Goal: Information Seeking & Learning: Learn about a topic

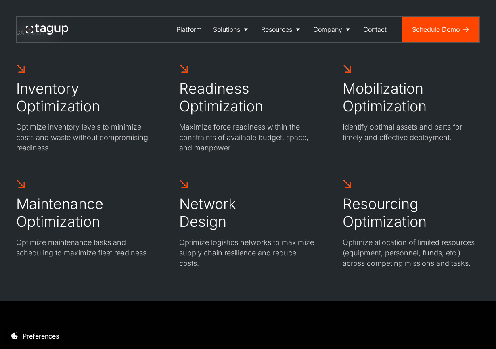
scroll to position [2330, 0]
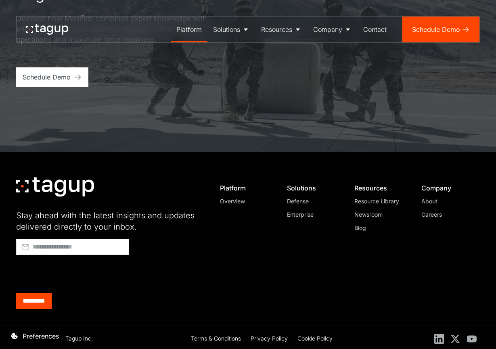
scroll to position [2463, 0]
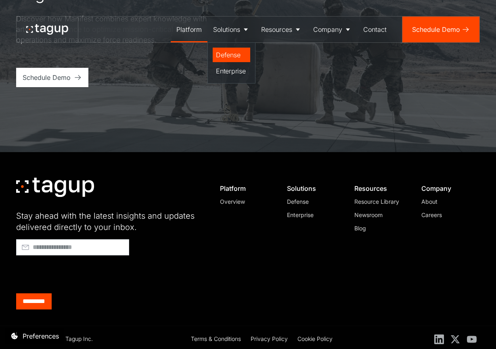
click at [229, 59] on div "Defense" at bounding box center [231, 55] width 31 height 10
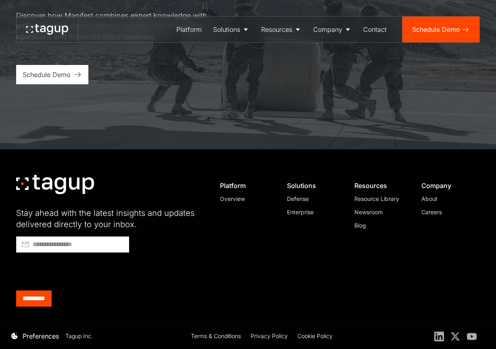
scroll to position [2835, 0]
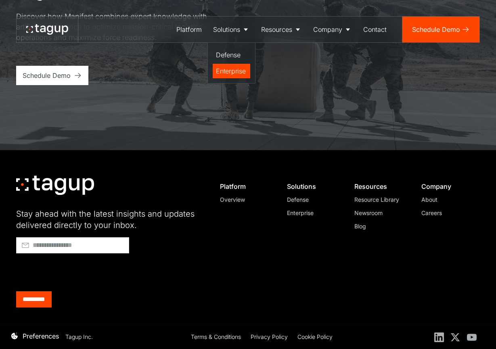
click at [230, 69] on div "Enterprise" at bounding box center [231, 71] width 31 height 10
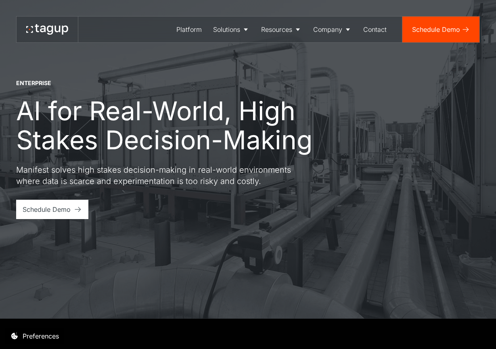
scroll to position [98, 0]
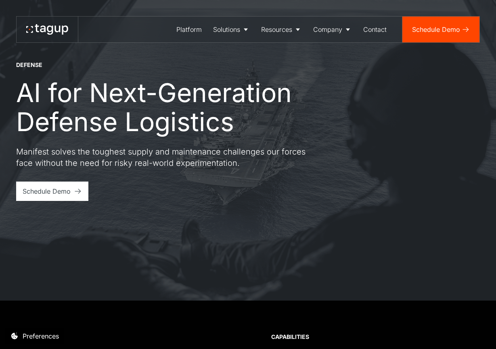
scroll to position [67, 0]
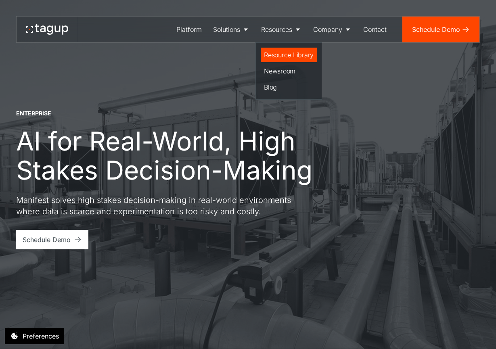
click at [288, 52] on div "Resource Library" at bounding box center [289, 55] width 50 height 10
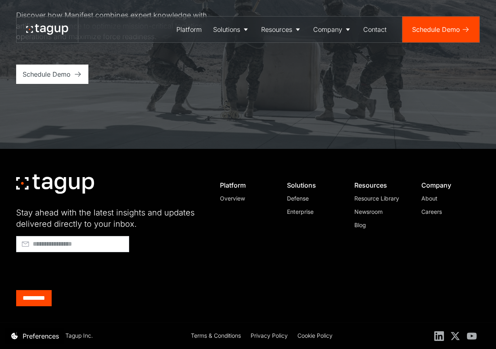
scroll to position [1204, 0]
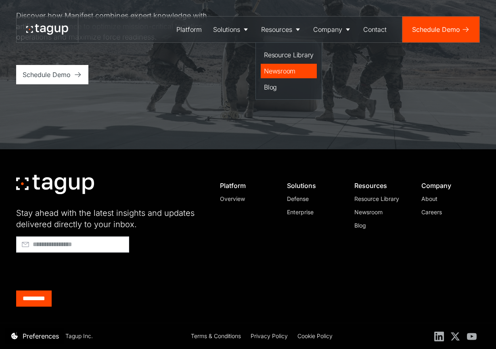
click at [284, 77] on link "Newsroom" at bounding box center [289, 71] width 56 height 15
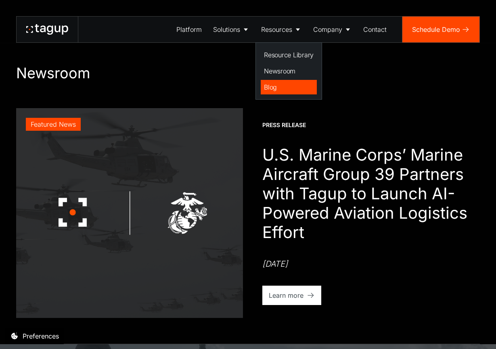
click at [284, 87] on div "Blog" at bounding box center [289, 87] width 50 height 10
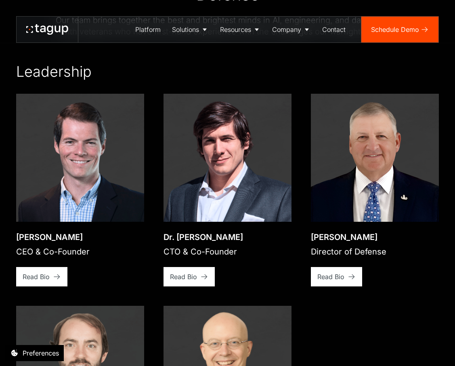
scroll to position [1222, 0]
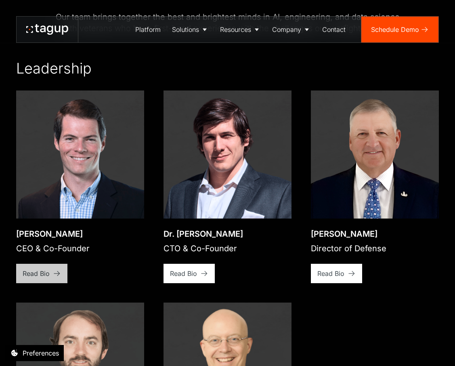
click at [57, 271] on icon at bounding box center [57, 273] width 6 height 5
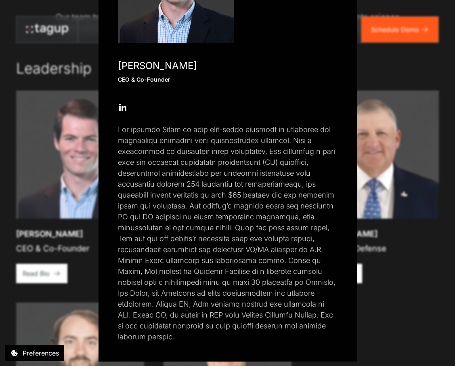
scroll to position [1231, 0]
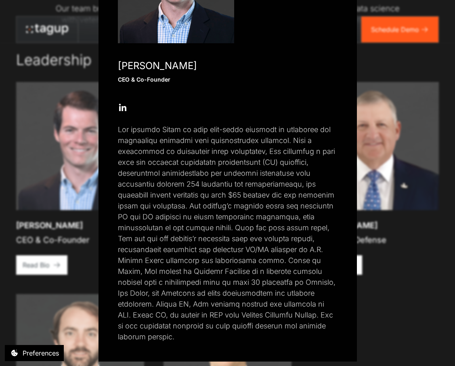
click at [394, 165] on div "Close popup Jon Garrity CEO & Co-Founder Open Open Twitter profile Send Email O…" at bounding box center [227, 183] width 455 height 366
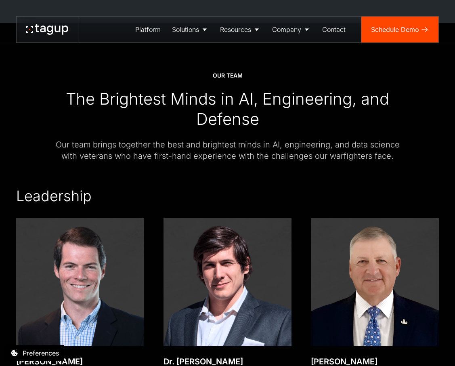
scroll to position [1187, 0]
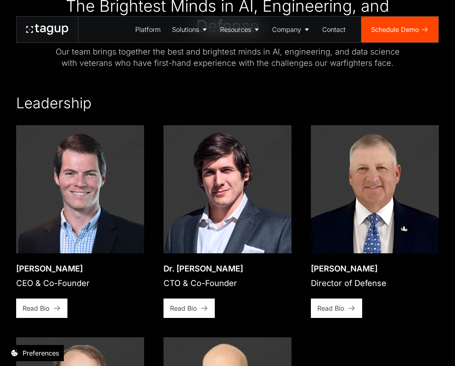
click at [38, 306] on div "Open bio popup Jon Garrity CEO & Co-Founder View bio Read Bio Open bio popup Dr…" at bounding box center [227, 333] width 423 height 416
click at [40, 302] on link "Read Bio" at bounding box center [41, 307] width 51 height 19
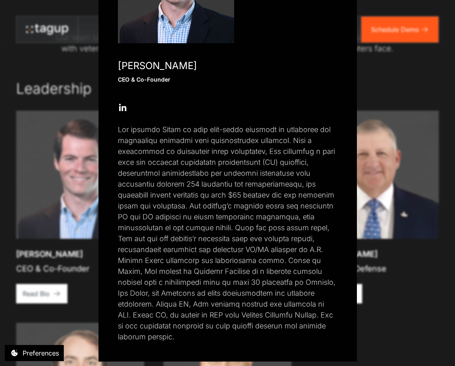
scroll to position [1203, 0]
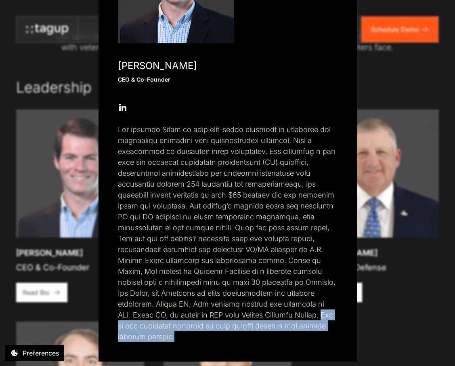
drag, startPoint x: 252, startPoint y: 314, endPoint x: 326, endPoint y: 322, distance: 73.9
click at [326, 322] on p at bounding box center [228, 233] width 220 height 218
copy p "Jon is the principal inventor on four granted patents and several pending paten…"
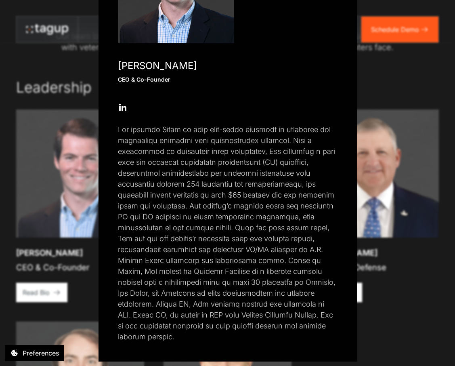
click at [182, 218] on p at bounding box center [228, 233] width 220 height 218
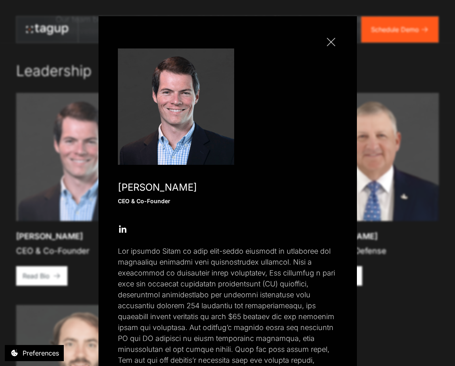
scroll to position [0, 0]
click at [331, 45] on link "Close popup" at bounding box center [330, 42] width 13 height 13
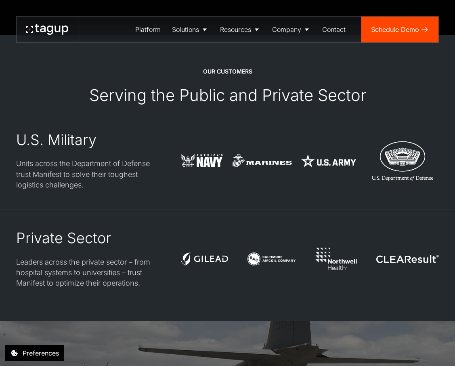
scroll to position [2025, 0]
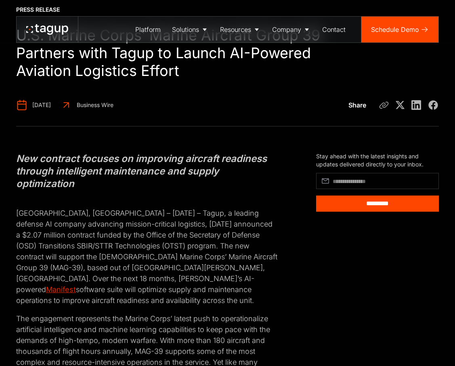
scroll to position [55, 0]
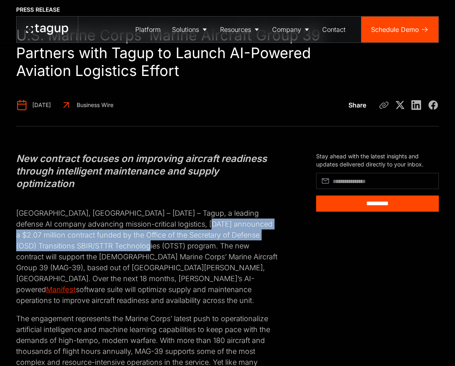
drag, startPoint x: 206, startPoint y: 223, endPoint x: 157, endPoint y: 247, distance: 54.2
click at [157, 247] on p "[GEOGRAPHIC_DATA], [GEOGRAPHIC_DATA] – [DATE] – Tagup, a leading defense AI com…" at bounding box center [146, 251] width 261 height 109
copy p "$2.07 million contract funded by the Office of the Secretary of Defense (OSD) T…"
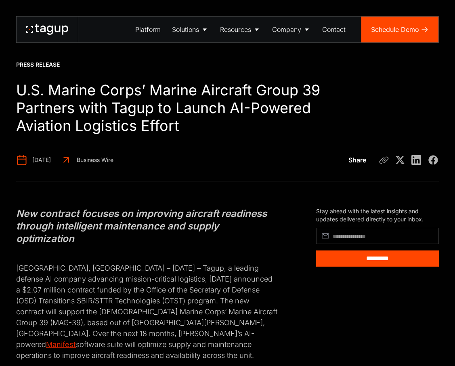
scroll to position [0, 0]
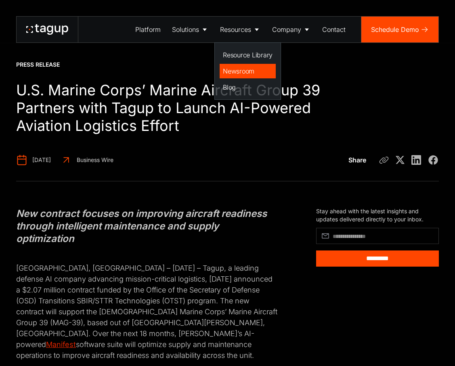
click at [248, 69] on div "Newsroom" at bounding box center [248, 71] width 50 height 10
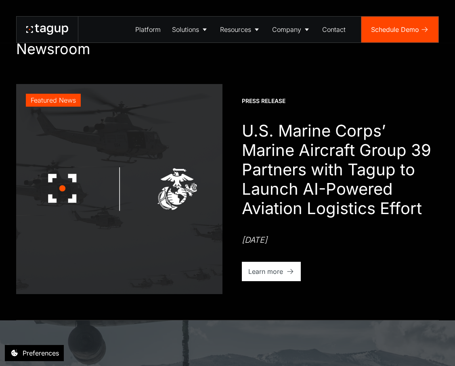
scroll to position [24, 0]
click at [263, 271] on div "Learn more" at bounding box center [265, 271] width 35 height 10
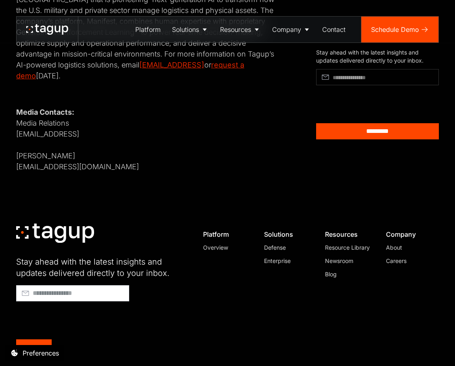
scroll to position [835, 0]
click at [351, 243] on div "Resource Library" at bounding box center [348, 247] width 46 height 8
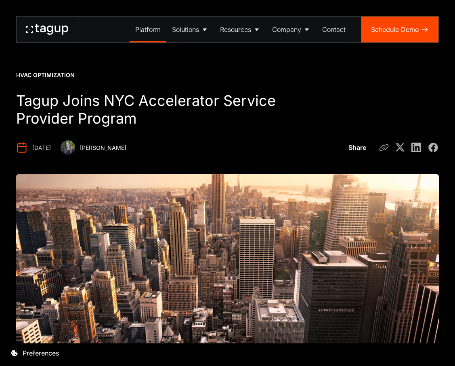
click at [138, 30] on div "Platform" at bounding box center [147, 30] width 25 height 10
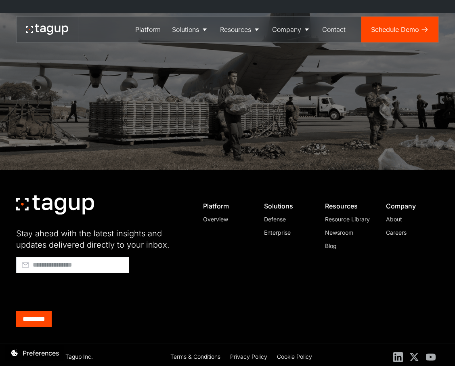
scroll to position [2331, 0]
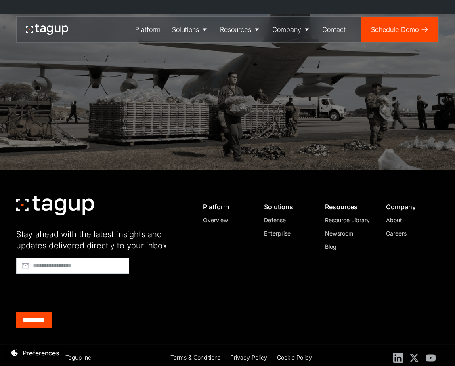
click at [221, 216] on div "Overview" at bounding box center [226, 220] width 46 height 8
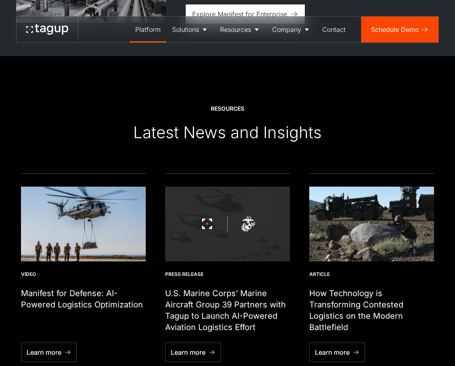
scroll to position [1945, 0]
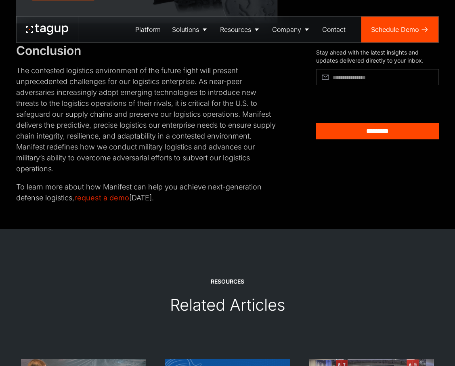
scroll to position [2090, 0]
